Goal: Contribute content: Contribute content

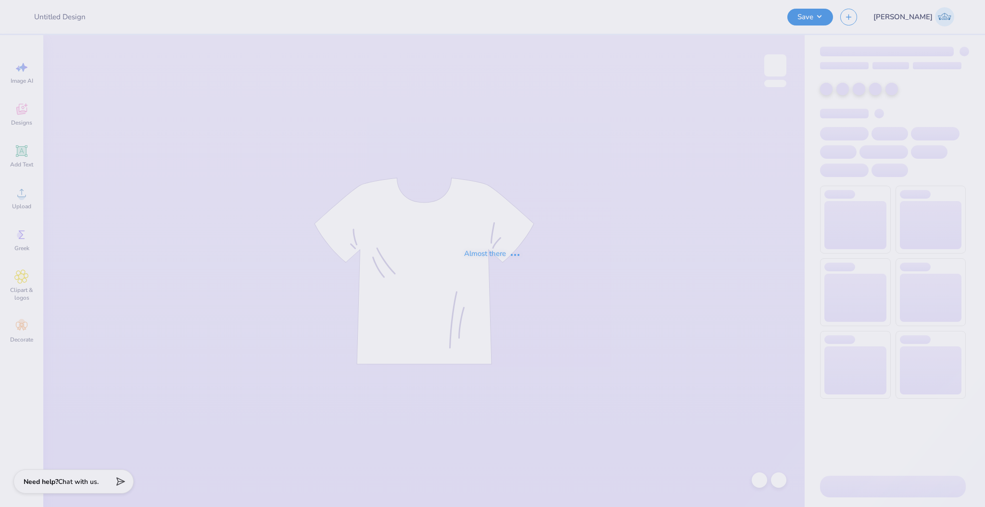
type input "The [GEOGRAPHIC_DATA][US_STATE] : [PERSON_NAME]"
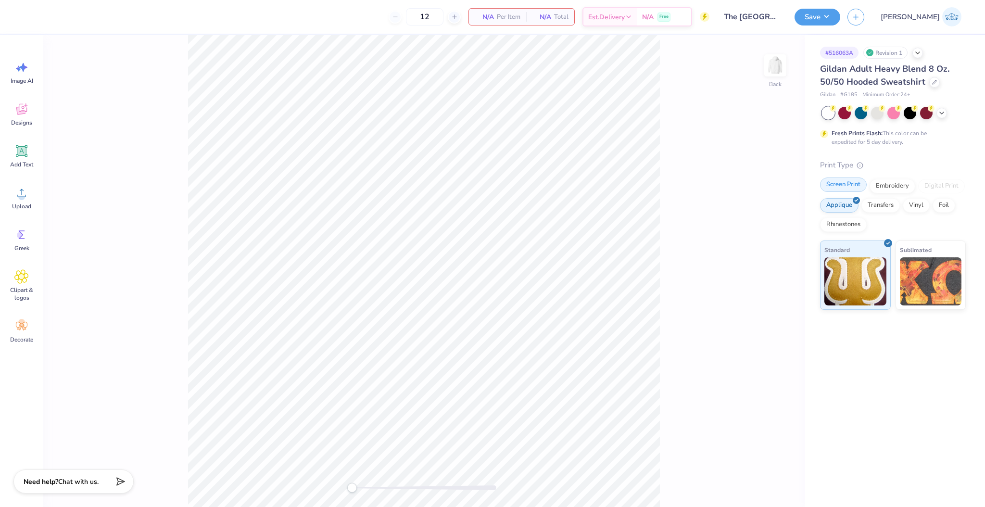
click at [828, 188] on div "Screen Print" at bounding box center [843, 184] width 47 height 14
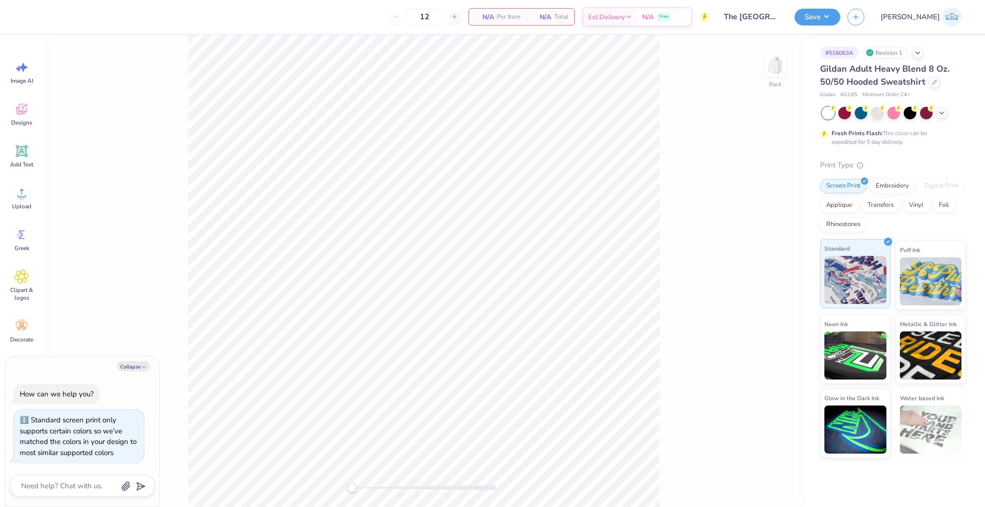
click at [870, 264] on img at bounding box center [855, 280] width 62 height 48
click at [27, 201] on div "Upload" at bounding box center [21, 198] width 35 height 36
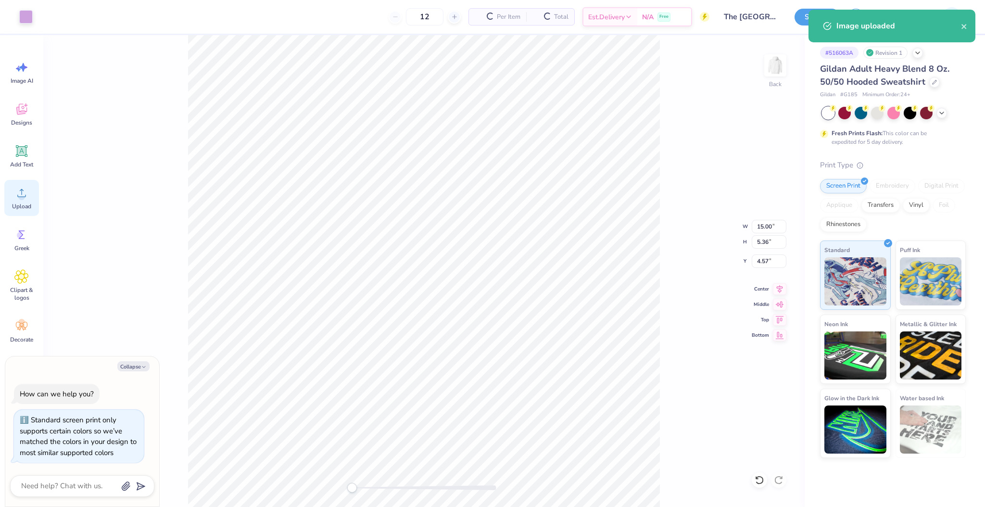
type textarea "x"
click at [758, 226] on input "15.00" at bounding box center [769, 226] width 35 height 13
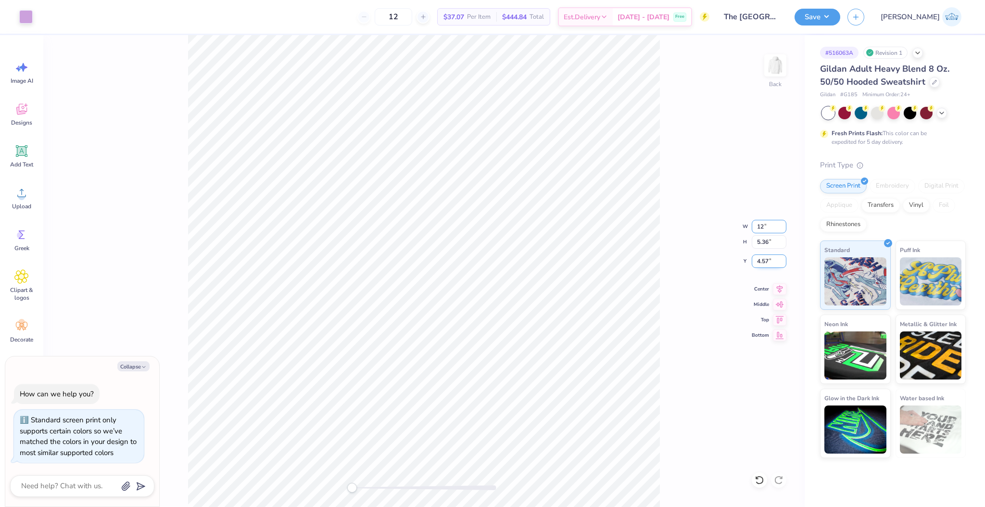
type input "12"
click at [770, 261] on input "4.57" at bounding box center [769, 260] width 35 height 13
type textarea "x"
type input "12.00"
type input "4.29"
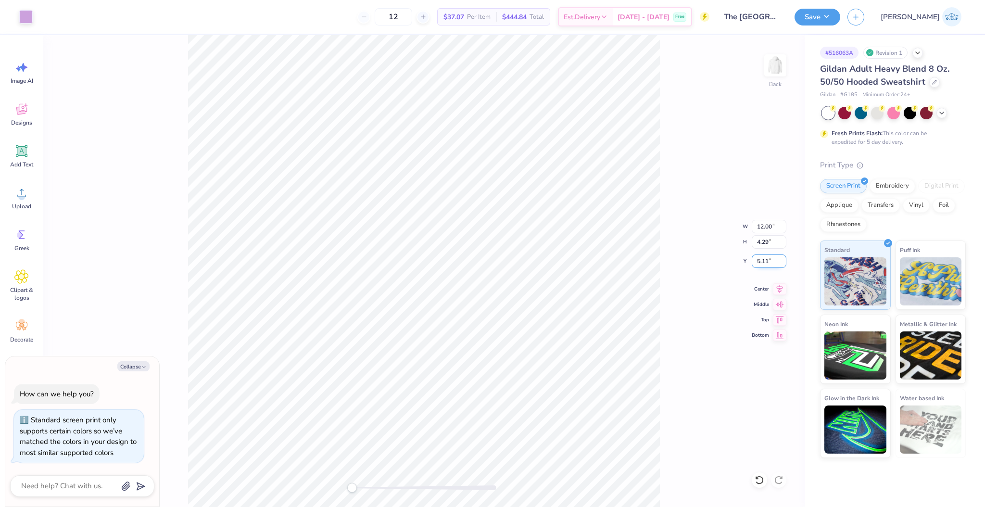
click at [769, 262] on input "5.11" at bounding box center [769, 260] width 35 height 13
type input "3"
click at [298, 478] on div "Back" at bounding box center [423, 271] width 761 height 472
click at [840, 15] on button "Save" at bounding box center [818, 15] width 46 height 17
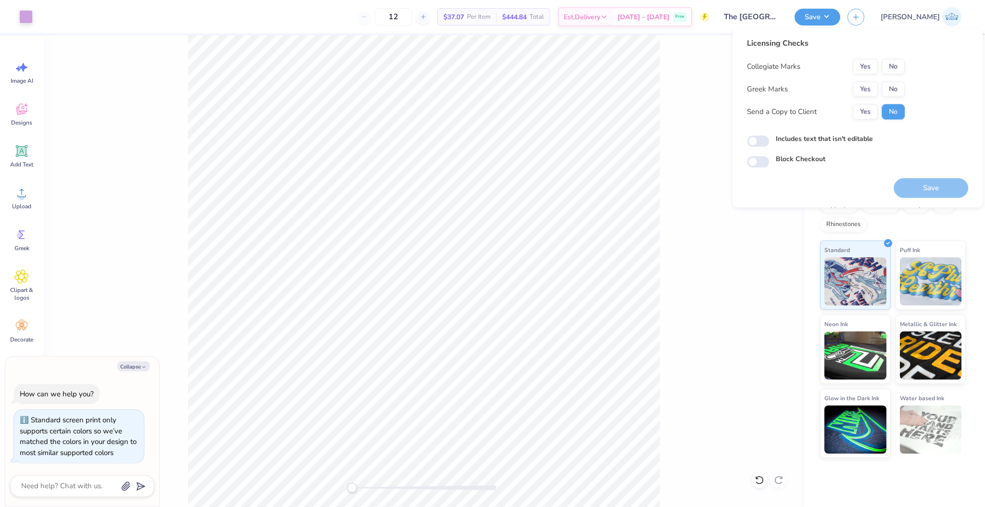
click at [889, 57] on div "Licensing Checks Collegiate Marks Yes No Greek Marks Yes No Send a Copy to Clie…" at bounding box center [826, 82] width 158 height 89
click at [889, 63] on button "No" at bounding box center [893, 66] width 23 height 15
click at [893, 94] on button "No" at bounding box center [893, 88] width 23 height 15
click at [870, 112] on button "Yes" at bounding box center [865, 111] width 25 height 15
type textarea "x"
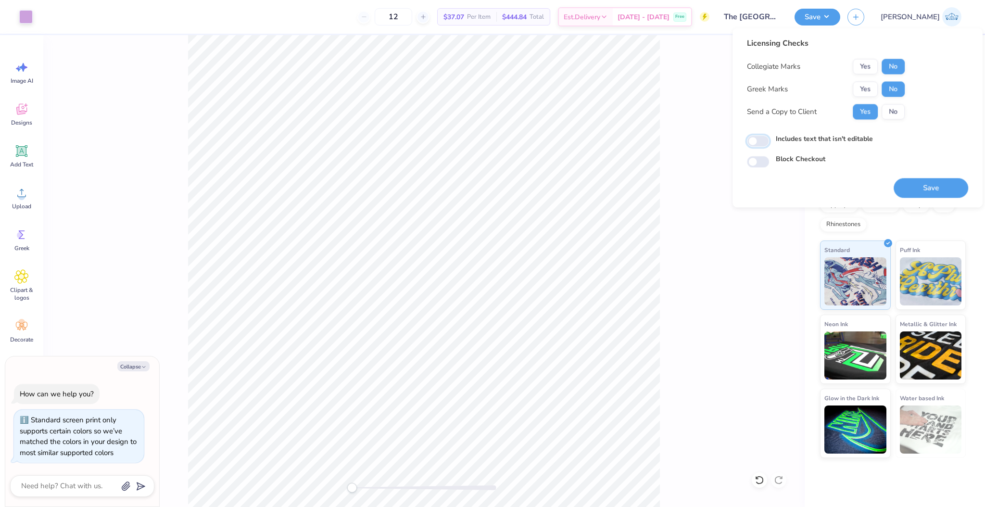
click at [756, 144] on input "Includes text that isn't editable" at bounding box center [758, 142] width 22 height 12
checkbox input "true"
click at [936, 184] on button "Save" at bounding box center [931, 188] width 75 height 20
type textarea "x"
